Goal: Task Accomplishment & Management: Manage account settings

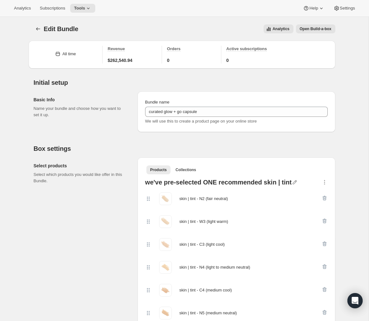
select select "BOTH"
select select "gid://shopify/ProductVariant/44909202571463_7db84084-4f4f-4246-8f7c-2bf55287466b"
select select "BOTH"
select select "gid://shopify/ProductVariant/44909202571463_3d356cd2-10f9-416a-ae58-5c658e7f75d9"
select select "BOTH"
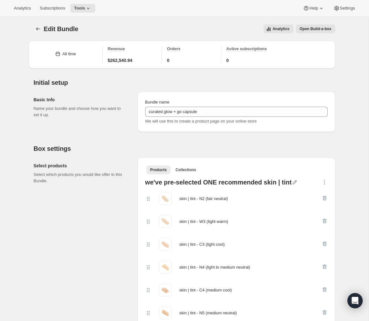
select select "gid://shopify/ProductVariant/44909202571463_d01a8a5b-1684-41e9-be18-5f583afbe627"
select select "BOTH"
select select "gid://shopify/ProductVariant/44909202571463_4ebb9cb8-3676-4e54-8d48-5c325a3a0d79"
select select "BOTH"
select select "gid://shopify/ProductVariant/44909202571463_5caa0b37-4f4d-46fd-80c1-339b65a1892a"
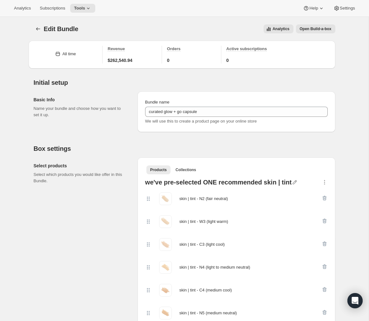
select select "BOTH"
select select "gid://shopify/ProductVariant/44909202571463_9194e39e-62d2-4d74-a4dc-09bc5aba90c2"
select select "BOTH"
select select "gid://shopify/ProductVariant/44909202571463_0f0e2874-a0c0-4eb6-b335-24a02caebcd2"
select select "BOTH"
